Goal: Navigation & Orientation: Find specific page/section

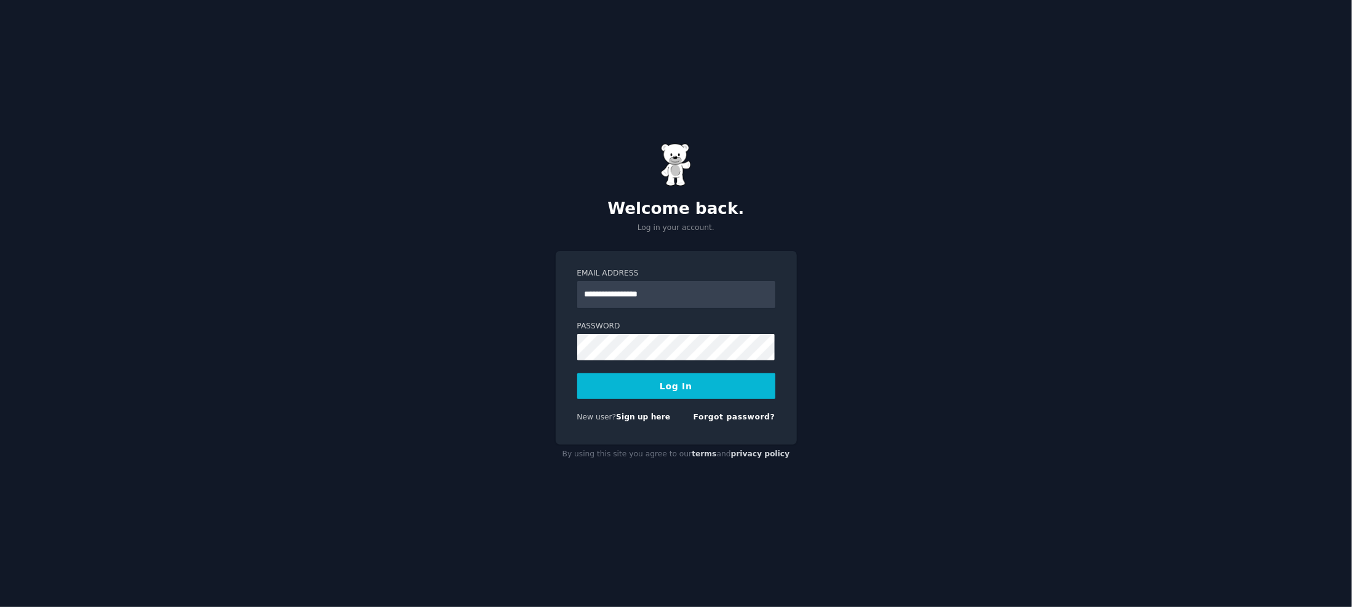
click at [668, 384] on button "Log In" at bounding box center [676, 387] width 198 height 26
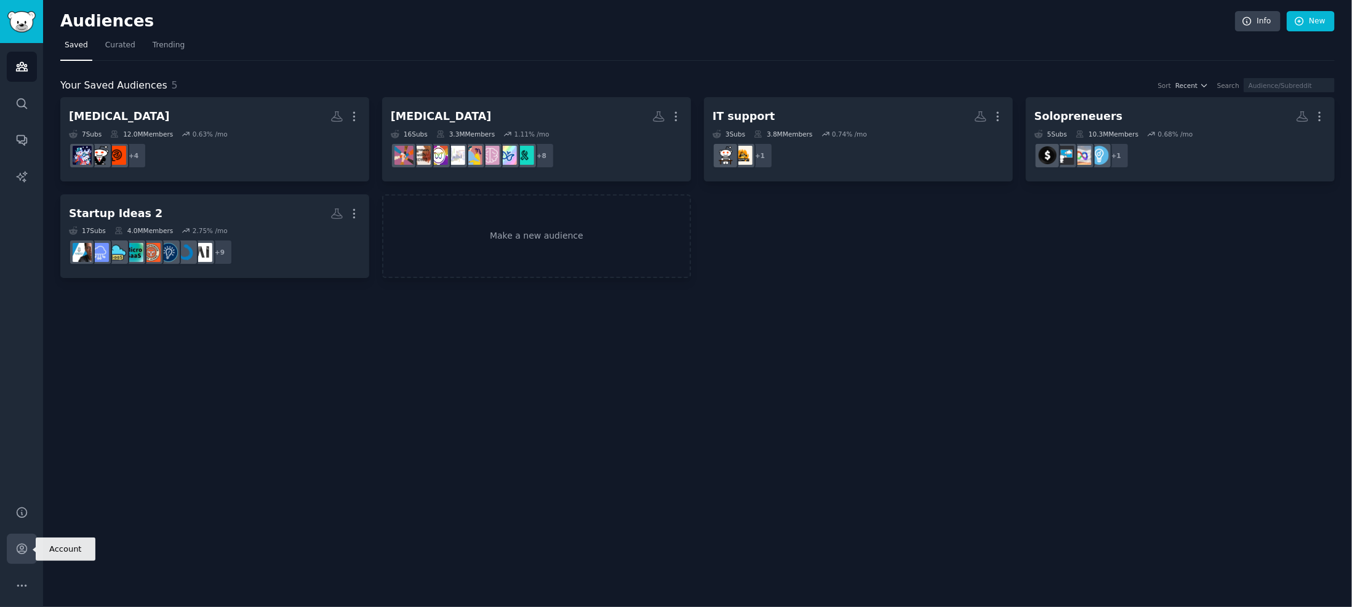
click at [20, 550] on icon "Sidebar" at bounding box center [21, 549] width 13 height 13
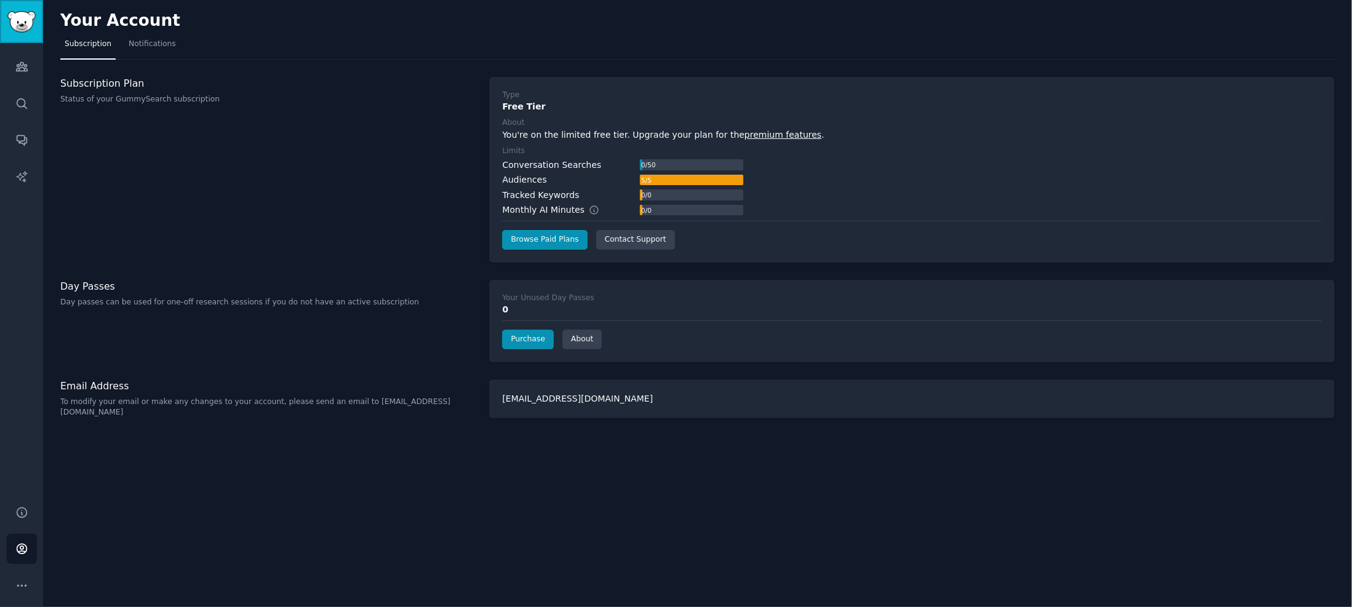
click at [18, 15] on img "Sidebar" at bounding box center [21, 22] width 28 height 22
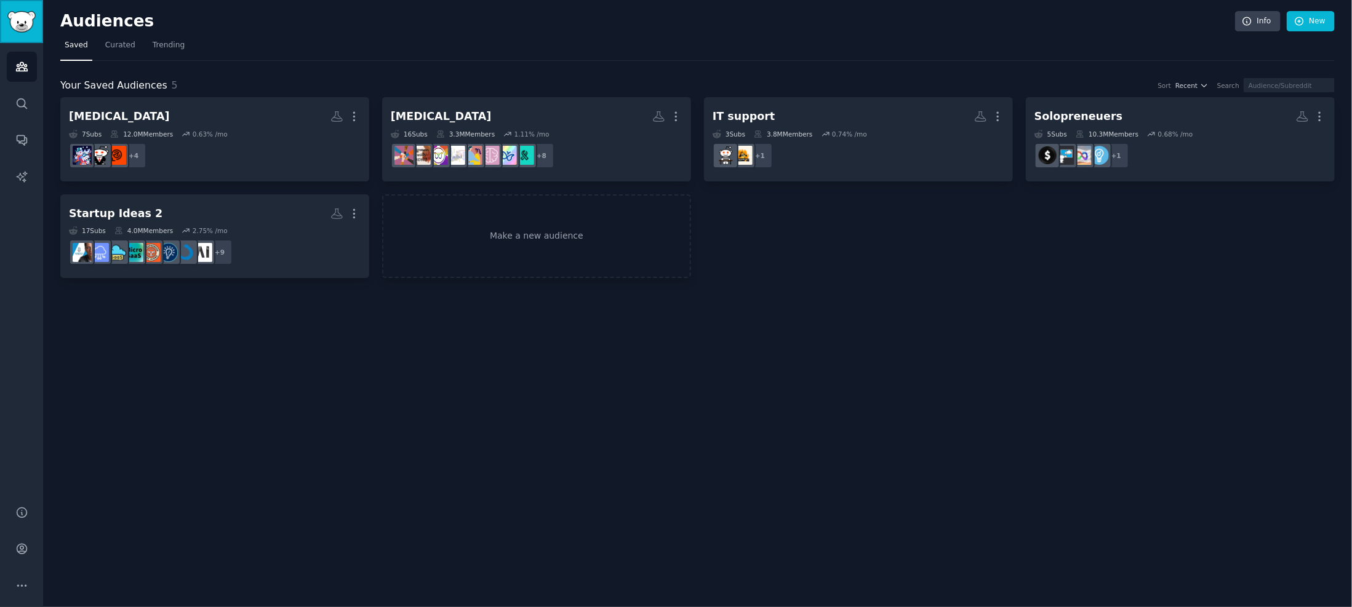
click at [18, 20] on img "Sidebar" at bounding box center [21, 22] width 28 height 22
click at [25, 137] on icon "Sidebar" at bounding box center [22, 141] width 10 height 10
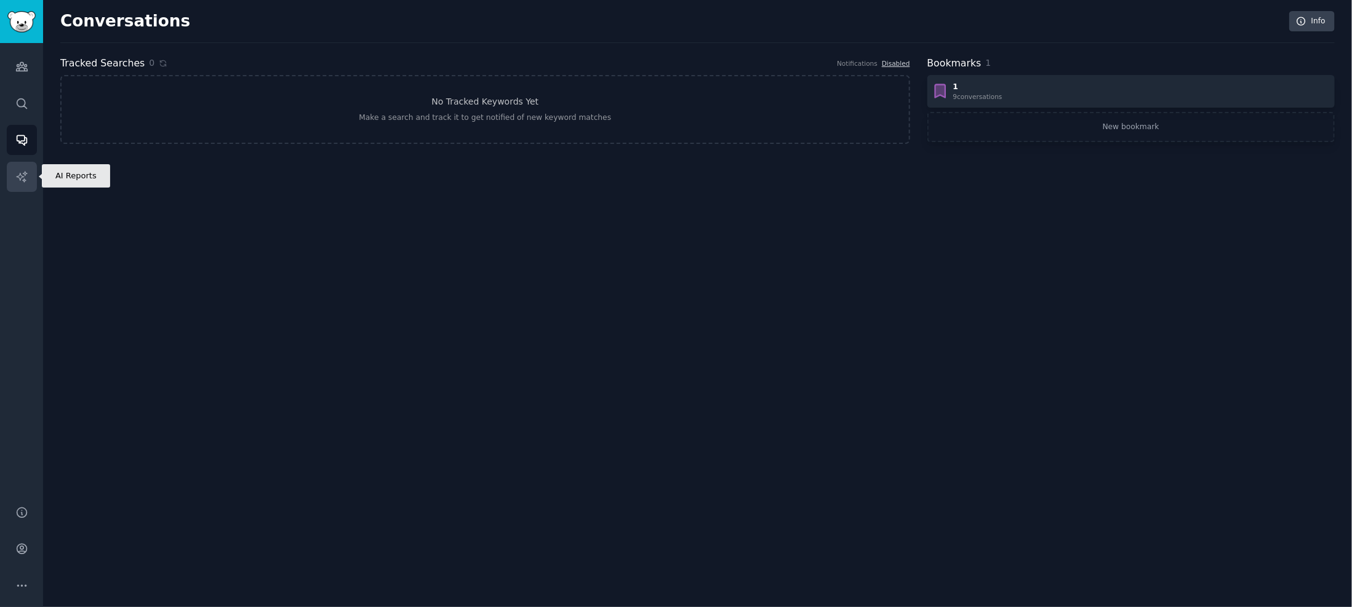
click at [22, 177] on icon "Sidebar" at bounding box center [21, 176] width 10 height 10
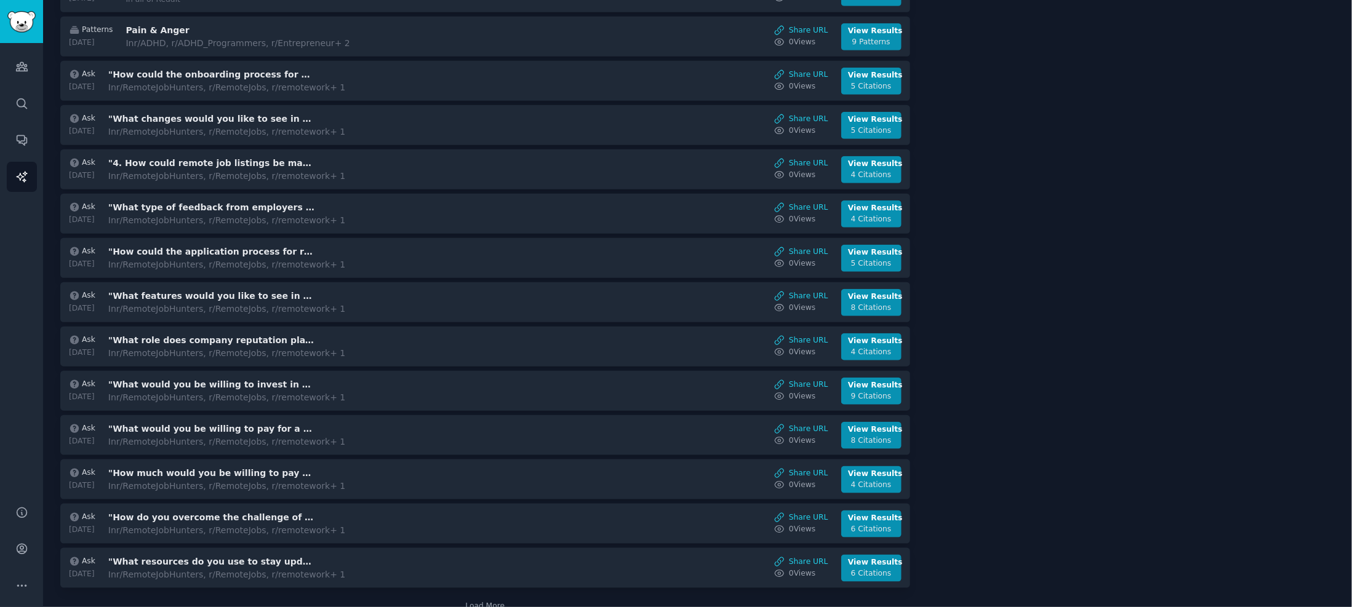
scroll to position [623, 0]
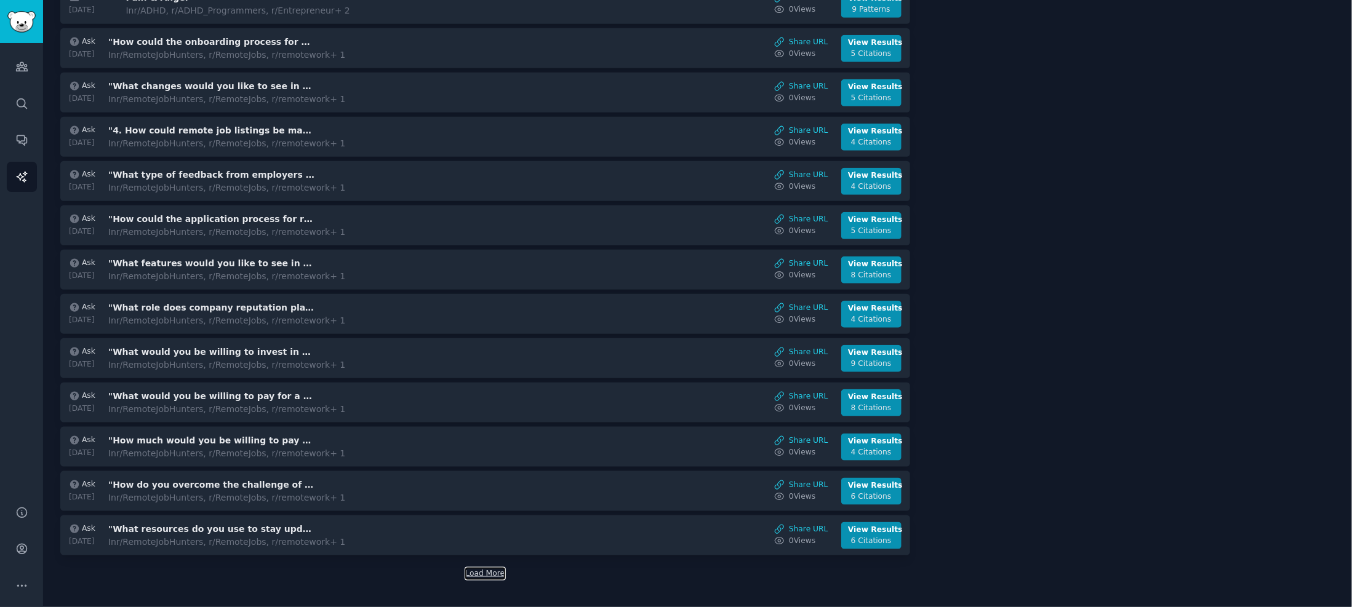
click at [484, 569] on button "Load More" at bounding box center [485, 574] width 39 height 11
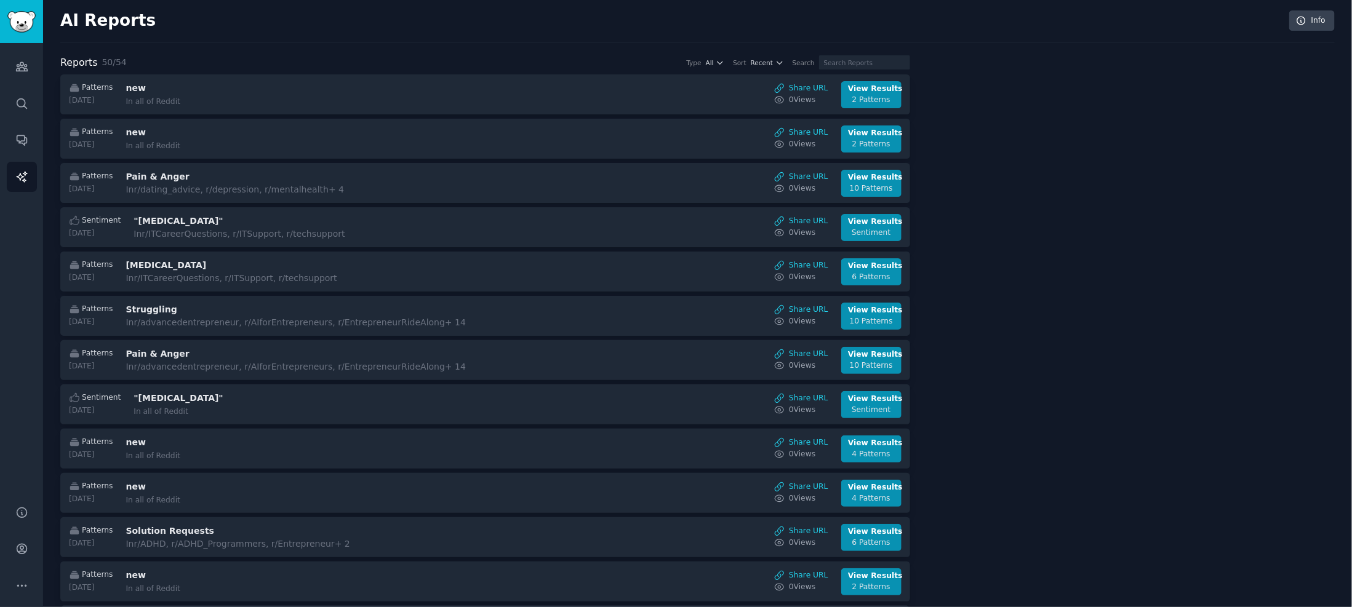
scroll to position [0, 0]
click at [26, 134] on icon "Sidebar" at bounding box center [21, 140] width 13 height 13
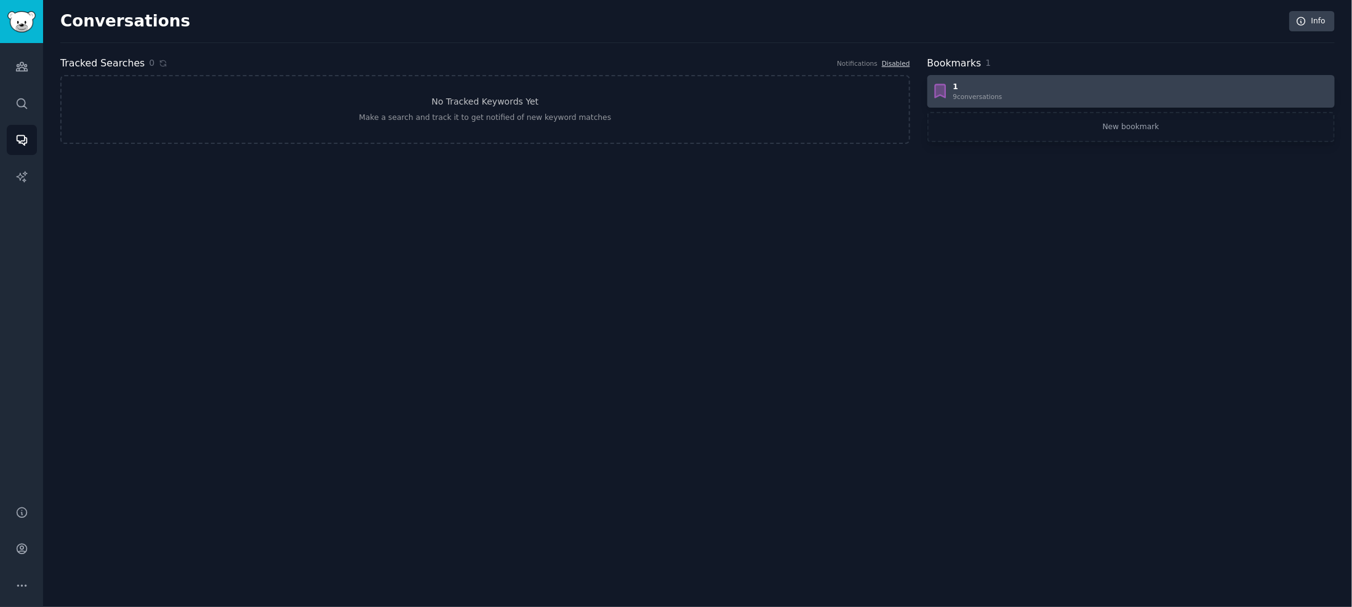
click at [992, 88] on div "1" at bounding box center [977, 87] width 49 height 11
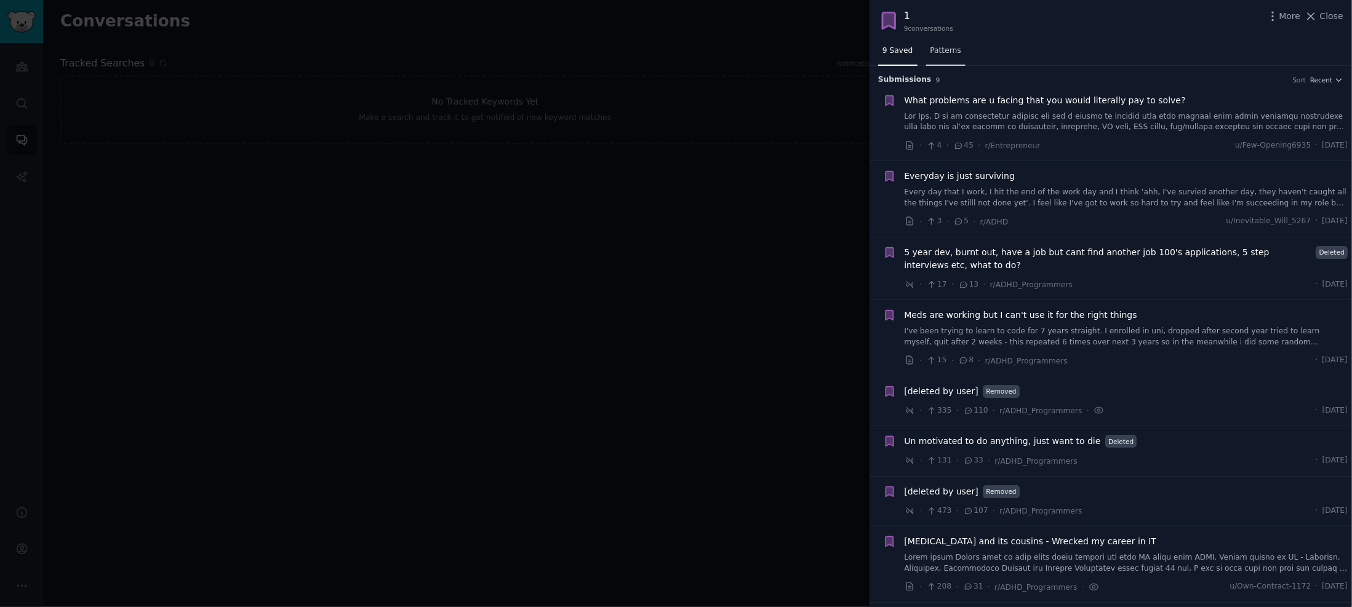
click at [942, 44] on link "Patterns" at bounding box center [945, 53] width 39 height 25
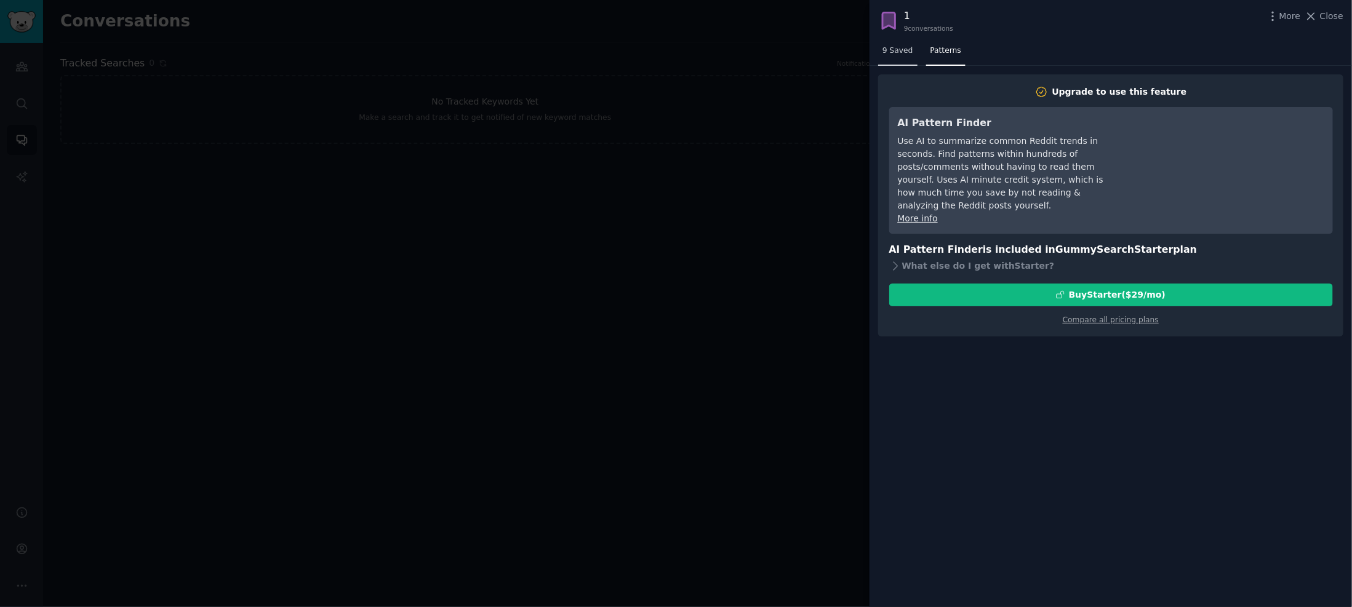
click at [892, 49] on span "9 Saved" at bounding box center [897, 51] width 31 height 11
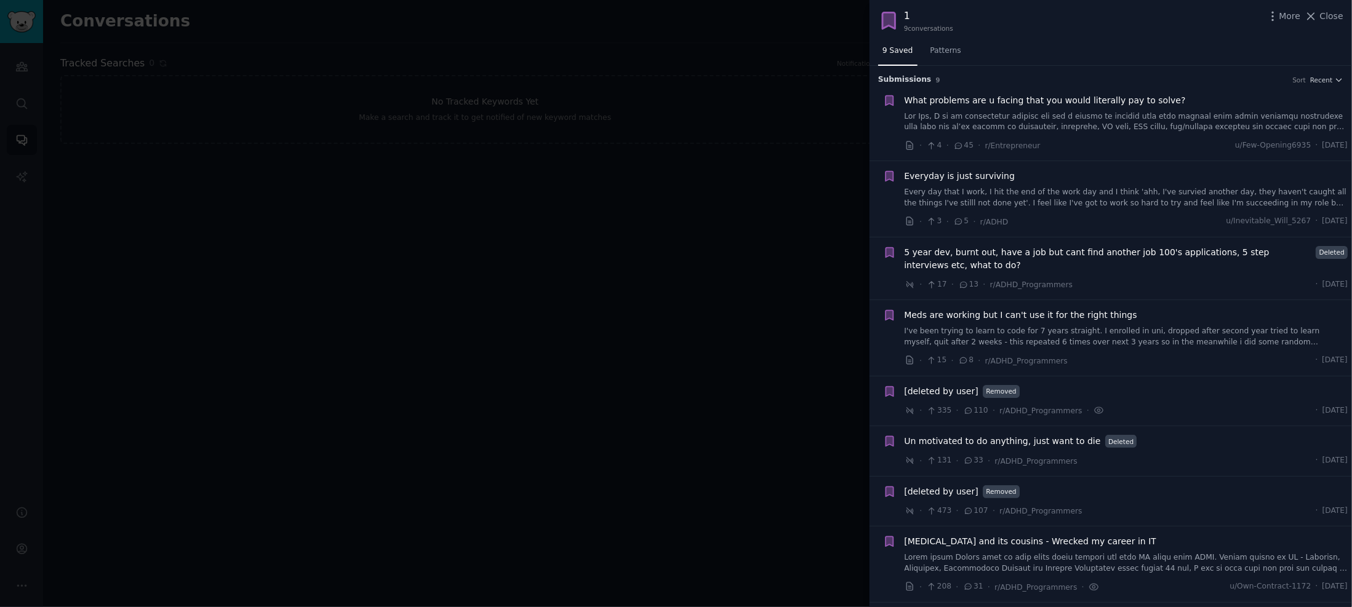
click at [132, 111] on div at bounding box center [676, 303] width 1352 height 607
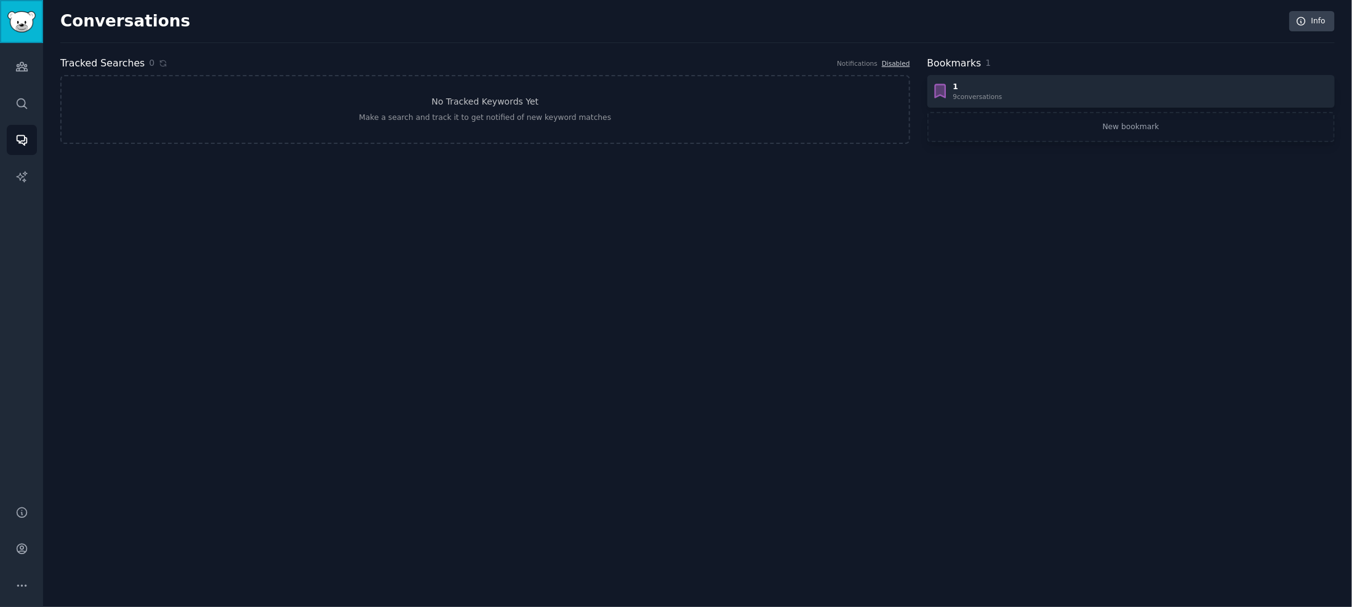
click at [21, 26] on img "Sidebar" at bounding box center [21, 22] width 28 height 22
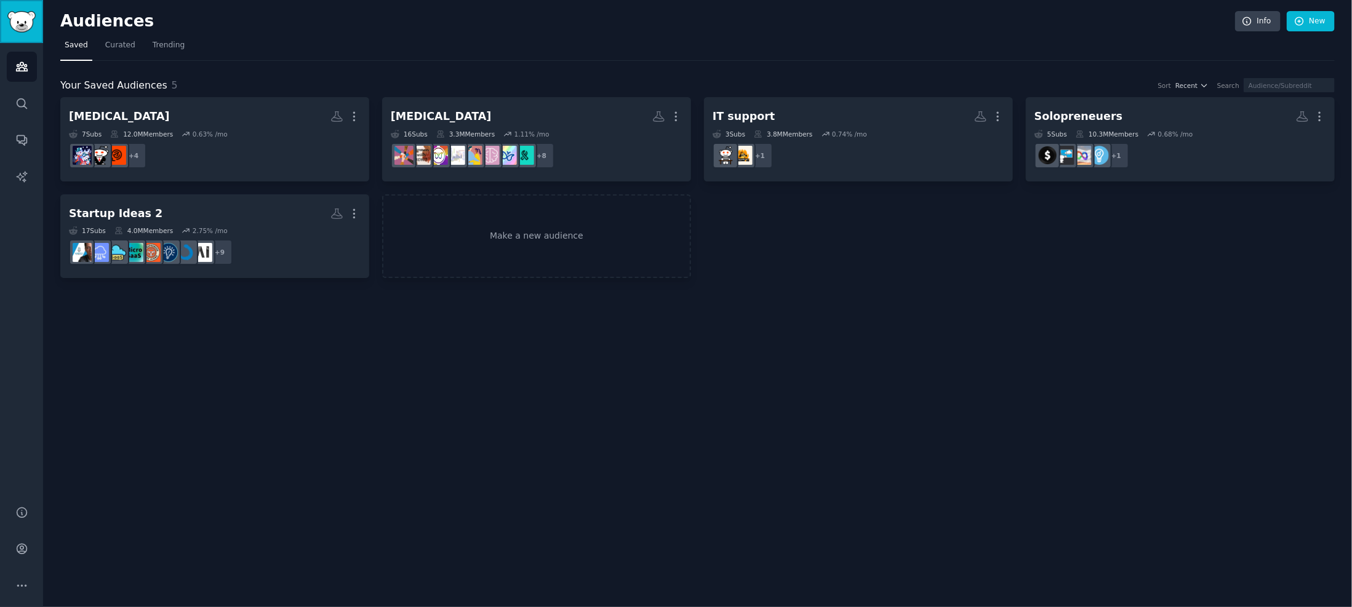
click at [21, 26] on img "Sidebar" at bounding box center [21, 22] width 28 height 22
click at [118, 42] on span "Curated" at bounding box center [120, 45] width 30 height 11
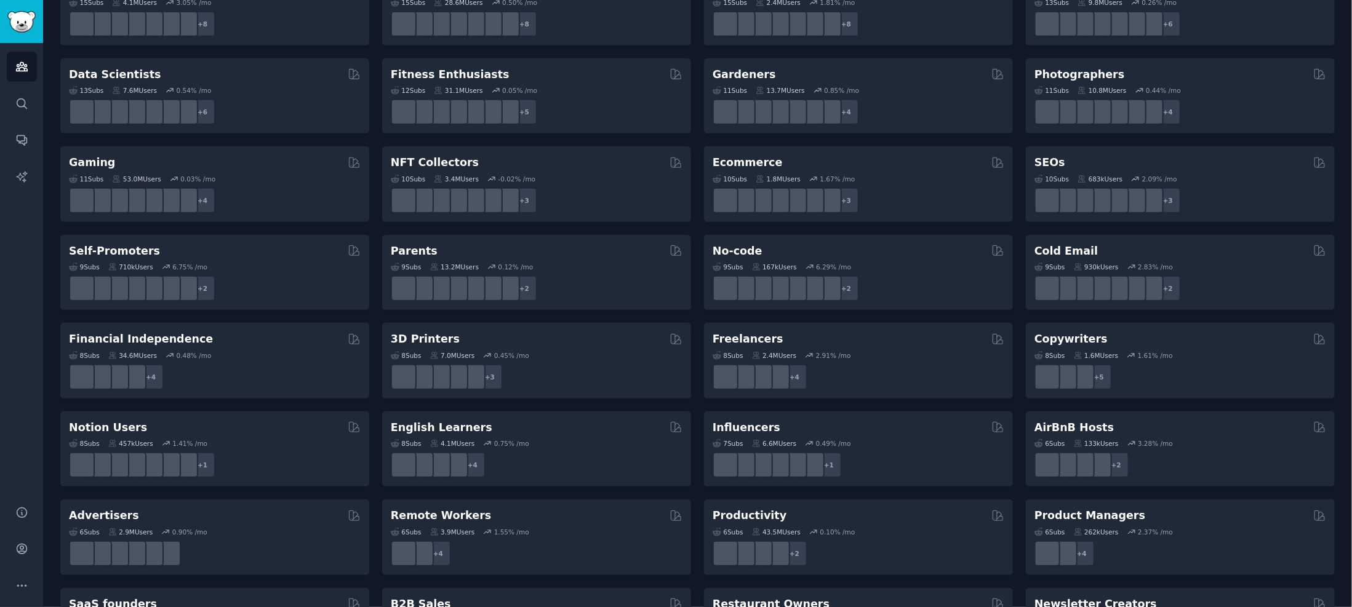
scroll to position [307, 0]
